Goal: Task Accomplishment & Management: Manage account settings

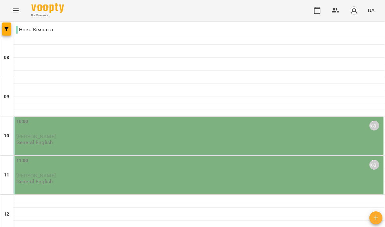
scroll to position [40, 0]
click at [244, 118] on div "10:00 [PERSON_NAME] [PERSON_NAME] General English" at bounding box center [198, 132] width 365 height 28
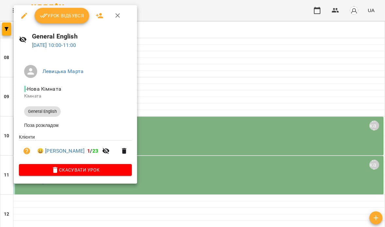
click at [72, 22] on button "Урок відбувся" at bounding box center [62, 16] width 55 height 16
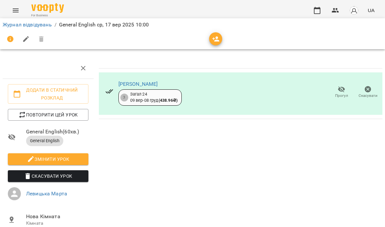
click at [22, 22] on link "Журнал відвідувань" at bounding box center [27, 25] width 49 height 6
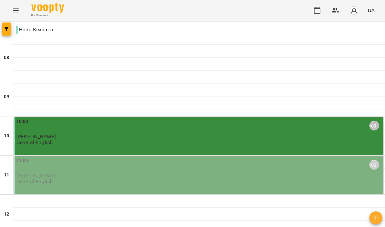
click at [226, 164] on div "11:00 [PERSON_NAME]" at bounding box center [198, 164] width 365 height 15
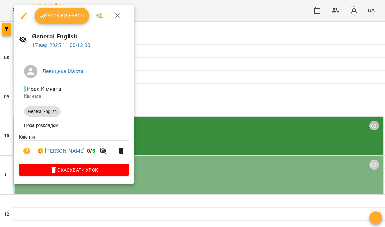
click at [46, 19] on icon "button" at bounding box center [44, 16] width 8 height 8
